Goal: Use online tool/utility: Utilize a website feature to perform a specific function

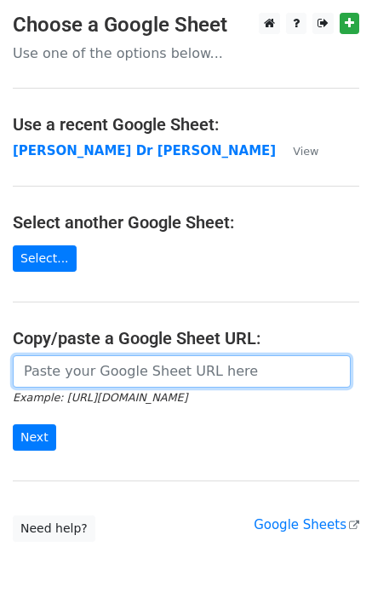
click at [33, 376] on input "url" at bounding box center [182, 371] width 338 height 32
paste input "[EMAIL_ADDRESS][DOMAIN_NAME] [EMAIL_ADDRESS][DOMAIN_NAME] [EMAIL_ADDRESS][DOMAI…"
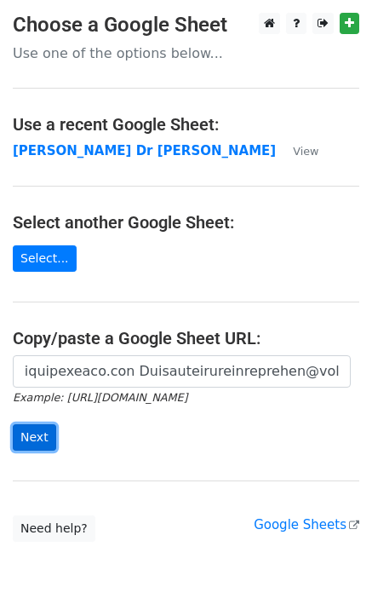
drag, startPoint x: 26, startPoint y: 436, endPoint x: 1, endPoint y: 402, distance: 42.6
click at [27, 436] on input "Next" at bounding box center [34, 437] width 43 height 26
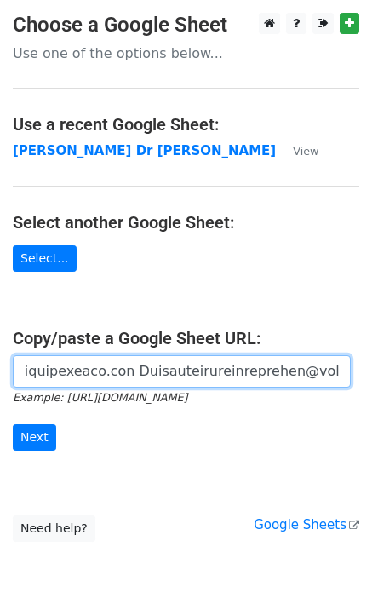
scroll to position [0, 0]
click at [53, 385] on input "url" at bounding box center [182, 371] width 338 height 32
paste input "https://docs.google.com/spreadsheets/d/1G-r2LDR-PUes-LJWUgQRrYRQSRffQtQs65W9tlb…"
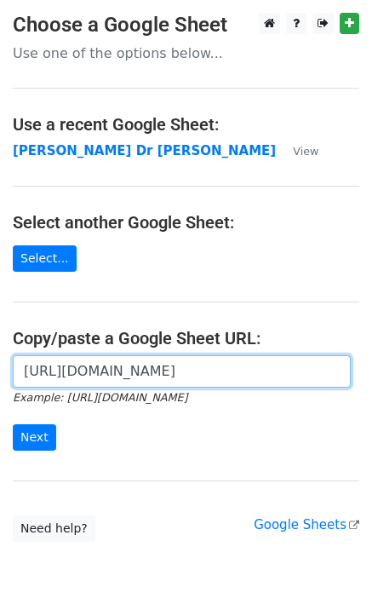
scroll to position [0, 490]
type input "https://docs.google.com/spreadsheets/d/1G-r2LDR-PUes-LJWUgQRrYRQSRffQtQs65W9tlb…"
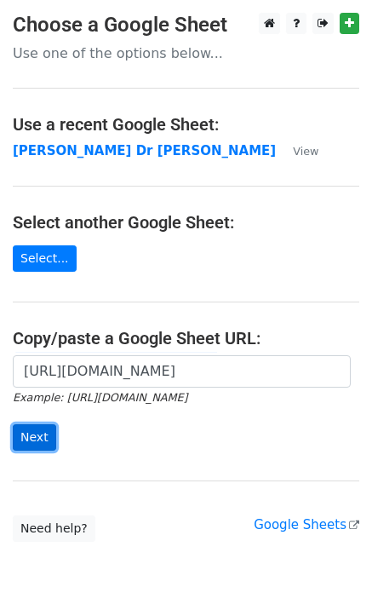
click at [34, 434] on input "Next" at bounding box center [34, 437] width 43 height 26
